Goal: Task Accomplishment & Management: Manage account settings

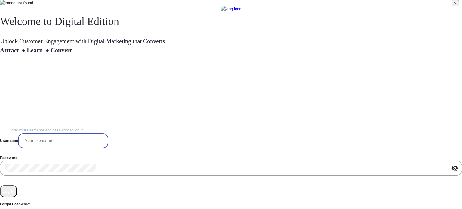
click at [103, 137] on input "email" at bounding box center [63, 140] width 81 height 7
paste input "Rachael"
type input "Rachael"
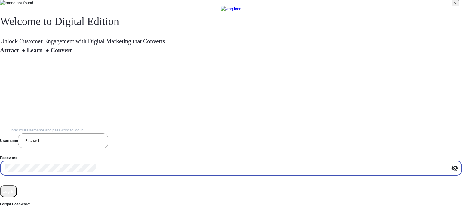
click at [0, 185] on button "Log In" at bounding box center [8, 191] width 17 height 12
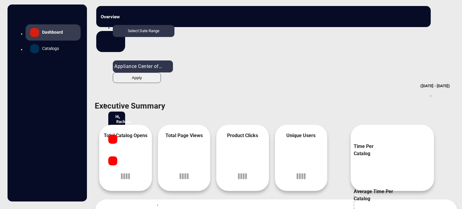
scroll to position [5, 0]
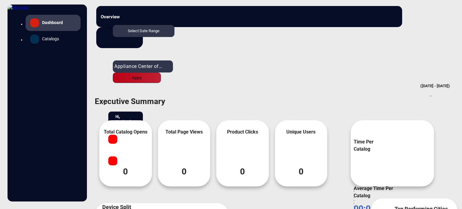
click at [186, 63] on span "Appliance Center of Toledo, Inc." at bounding box center [150, 66] width 72 height 6
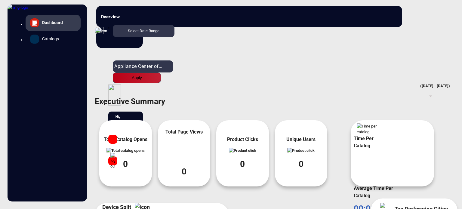
click at [78, 38] on div "Appliance Center of Toledo, Inc. Arhaus AutoZone for the PRO Autozone Hot Deals…" at bounding box center [36, 51] width 84 height 83
